Goal: Find specific page/section: Find specific page/section

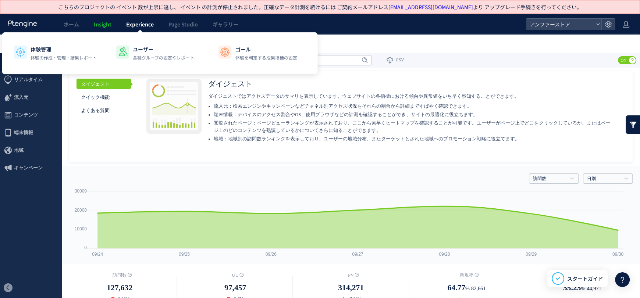
click at [152, 17] on link "Experience" at bounding box center [140, 24] width 42 height 21
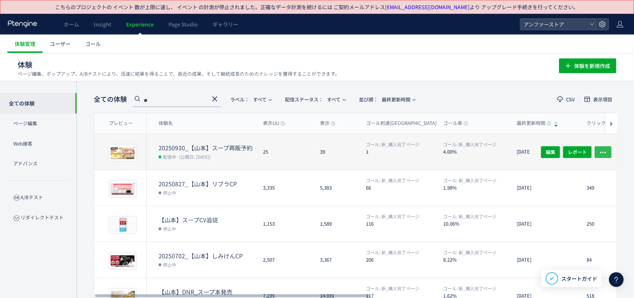
click at [600, 150] on icon "button" at bounding box center [603, 152] width 7 height 7
click at [467, 148] on dd "ゴール: 新_購入完了ページ" at bounding box center [477, 145] width 68 height 8
